Goal: Use online tool/utility: Utilize a website feature to perform a specific function

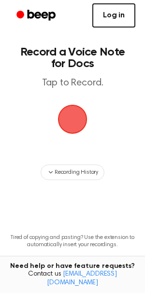
click at [114, 12] on link "Log in" at bounding box center [113, 15] width 43 height 24
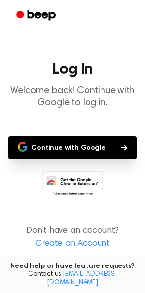
click at [86, 159] on button "Continue with Google" at bounding box center [72, 147] width 128 height 23
click at [92, 147] on button "Continue with Google" at bounding box center [72, 147] width 128 height 23
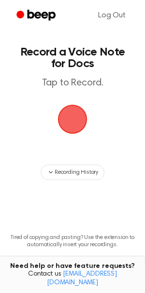
click at [73, 124] on span "button" at bounding box center [72, 119] width 44 height 44
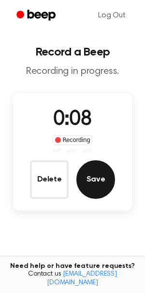
click at [80, 178] on button "Save" at bounding box center [95, 179] width 39 height 39
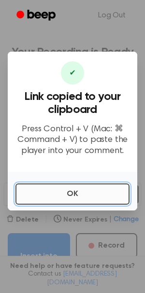
click at [85, 191] on button "OK" at bounding box center [72, 194] width 114 height 21
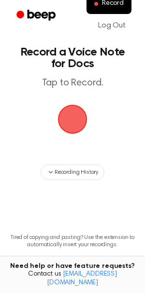
click at [72, 120] on span "button" at bounding box center [72, 119] width 48 height 48
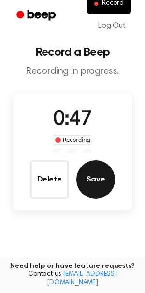
click at [95, 179] on button "Save" at bounding box center [95, 179] width 39 height 39
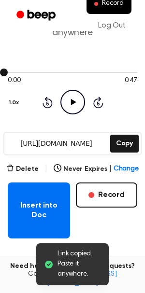
scroll to position [51, 0]
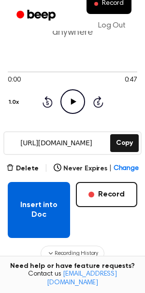
click at [26, 221] on button "Insert into Doc" at bounding box center [39, 210] width 62 height 56
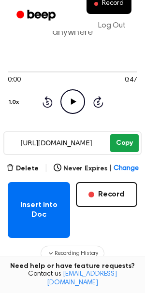
click at [123, 136] on button "Copy" at bounding box center [124, 143] width 28 height 18
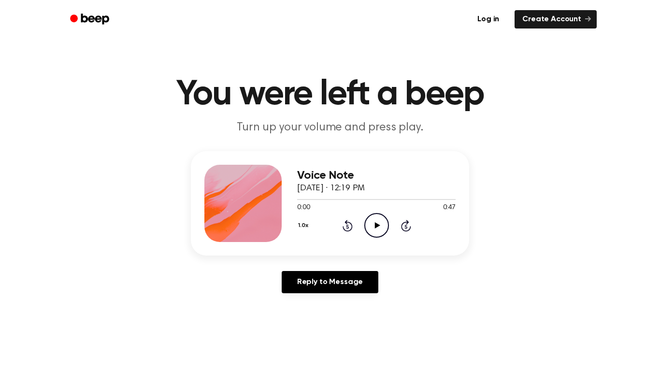
click at [369, 226] on icon "Play Audio" at bounding box center [376, 225] width 25 height 25
